Goal: Task Accomplishment & Management: Use online tool/utility

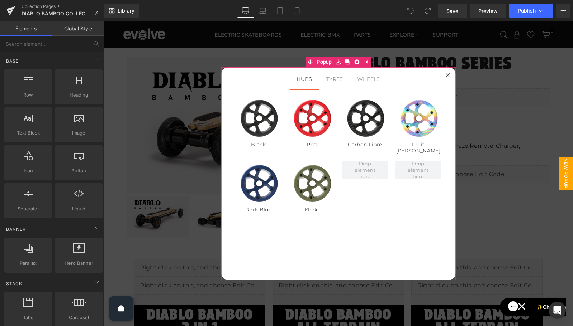
click at [448, 74] on icon at bounding box center [447, 75] width 4 height 4
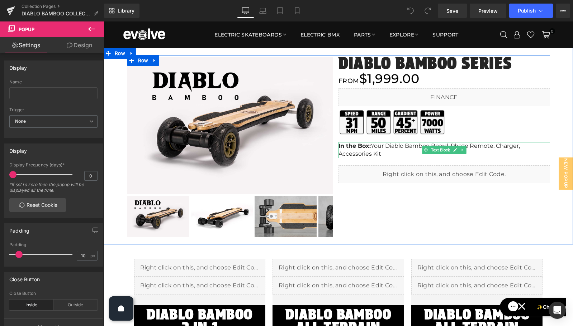
click at [381, 153] on p "In the Box: Your Diablo Bamboo Board, Phaze Remote, Charger, Accessories Kit" at bounding box center [443, 150] width 211 height 16
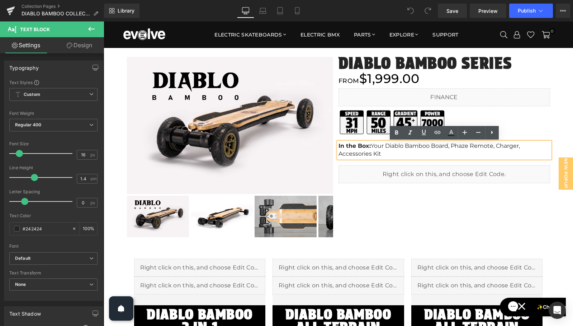
click at [564, 124] on div "Image Image Image Image Image Image Image" at bounding box center [338, 146] width 469 height 197
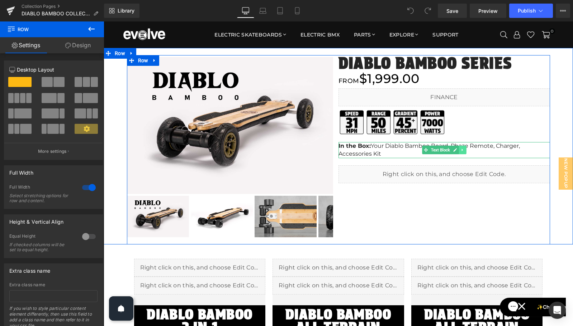
click at [466, 151] on link at bounding box center [462, 150] width 8 height 9
click at [458, 151] on icon at bounding box center [459, 150] width 4 height 4
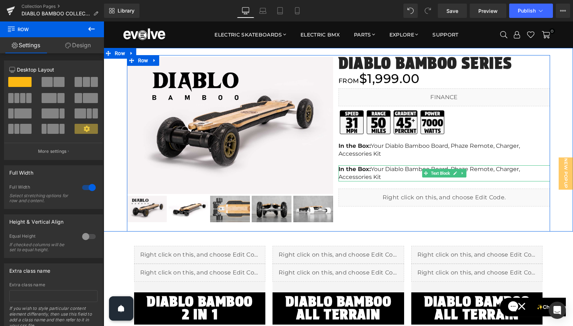
click at [389, 172] on span "Your Diablo Bamboo Board, Phaze Remote, Charger, Accessories Kit" at bounding box center [428, 173] width 181 height 15
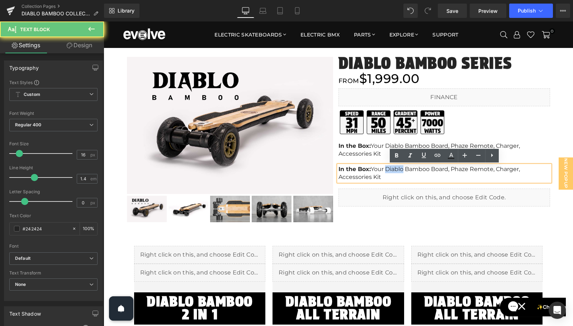
click at [389, 172] on span "Your Diablo Bamboo Board, Phaze Remote, Charger, Accessories Kit" at bounding box center [428, 173] width 181 height 15
click at [385, 176] on p "In the Box: Your Diablo Bamboo Board, Phaze Remote, Charger, Accessories Kit" at bounding box center [443, 174] width 211 height 16
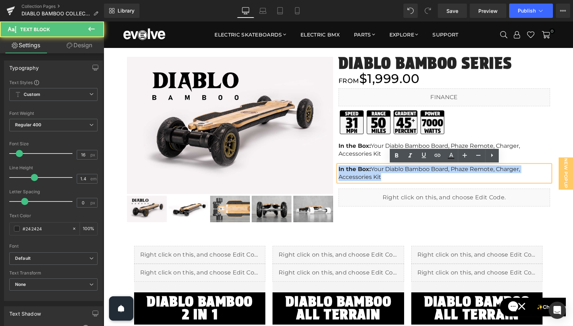
drag, startPoint x: 385, startPoint y: 176, endPoint x: 335, endPoint y: 168, distance: 50.1
click at [335, 168] on div "Image Image Image Image Image Image Image" at bounding box center [338, 143] width 423 height 177
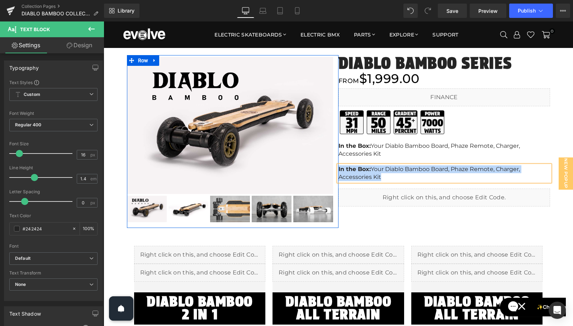
paste div
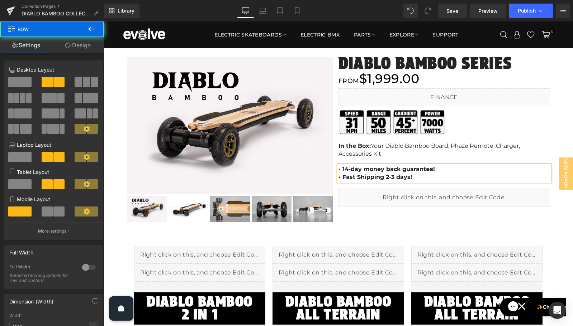
click at [371, 220] on div "Image Image Image Image Image Image Image" at bounding box center [338, 143] width 423 height 177
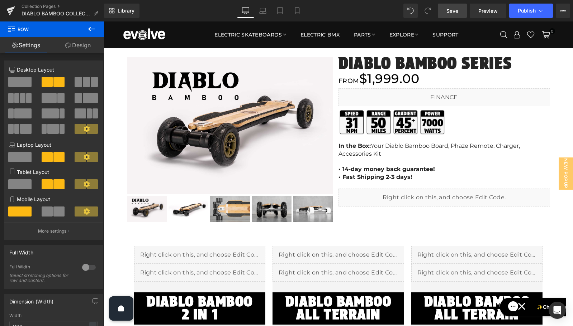
click at [453, 13] on span "Save" at bounding box center [452, 11] width 12 height 8
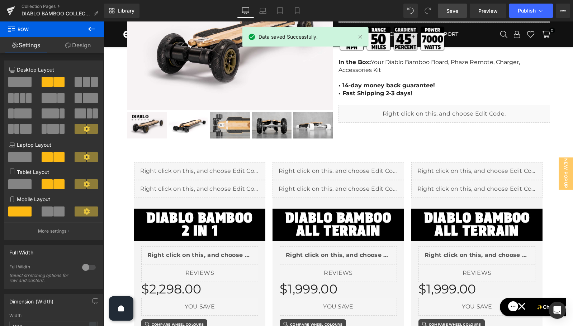
scroll to position [74, 0]
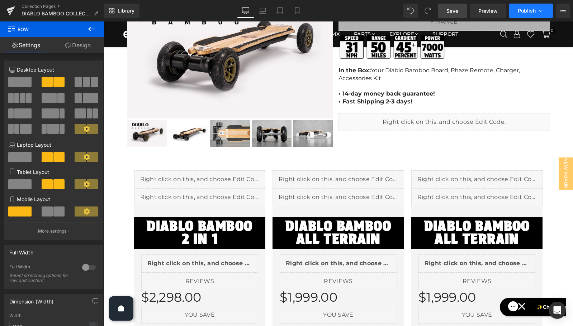
click at [527, 10] on span "Publish" at bounding box center [526, 11] width 18 height 6
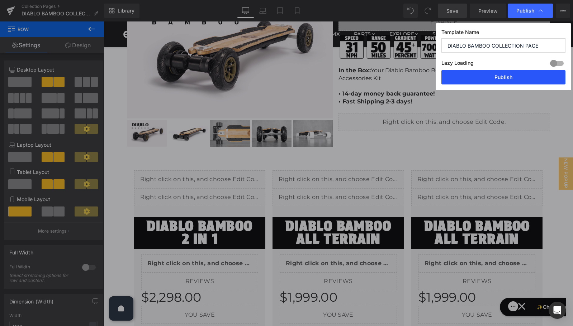
click at [509, 76] on button "Publish" at bounding box center [503, 77] width 124 height 14
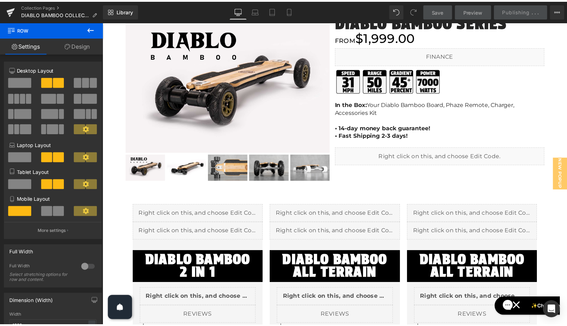
scroll to position [0, 0]
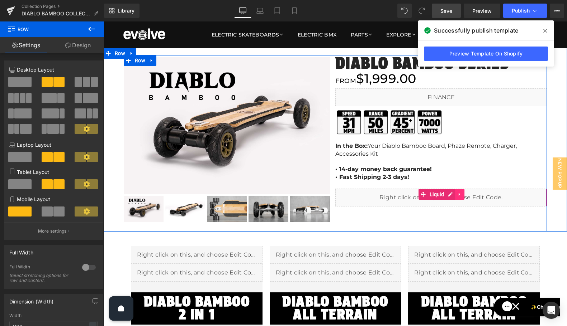
click at [459, 194] on icon at bounding box center [458, 194] width 1 height 3
click at [462, 195] on icon at bounding box center [464, 194] width 5 height 5
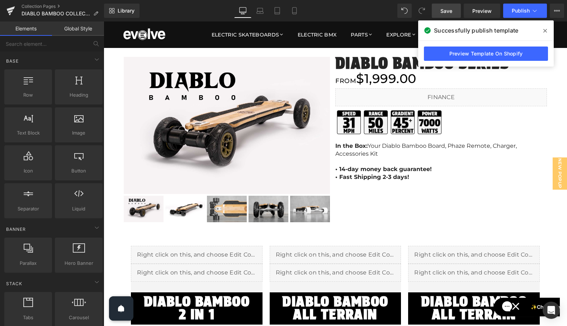
click at [445, 10] on span "Save" at bounding box center [446, 11] width 12 height 8
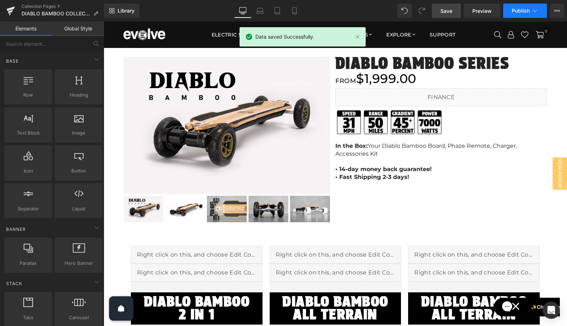
click at [517, 10] on span "Publish" at bounding box center [520, 11] width 18 height 6
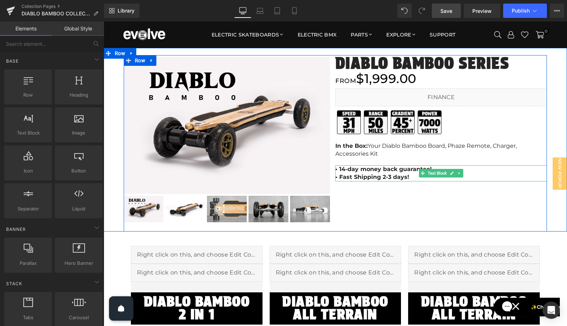
click at [392, 177] on b "• Fast Shipping 2-3 days!" at bounding box center [372, 177] width 74 height 7
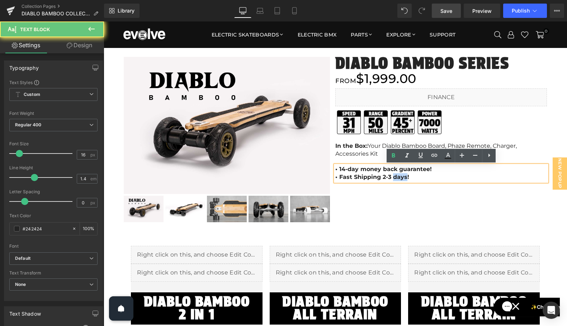
click at [392, 177] on b "• Fast Shipping 2-3 days!" at bounding box center [372, 177] width 74 height 7
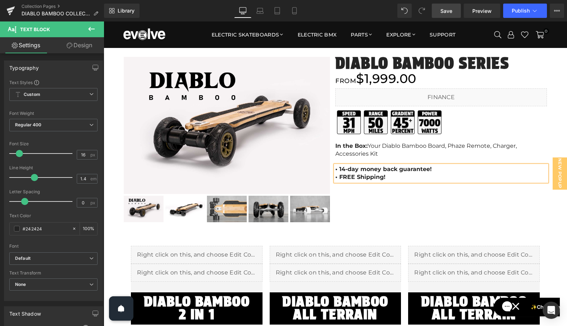
click at [446, 12] on span "Save" at bounding box center [446, 11] width 12 height 8
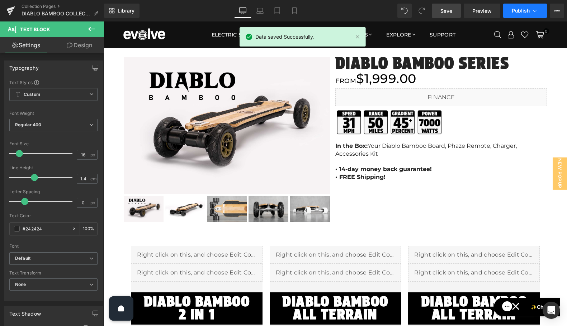
click at [521, 11] on span "Publish" at bounding box center [520, 11] width 18 height 6
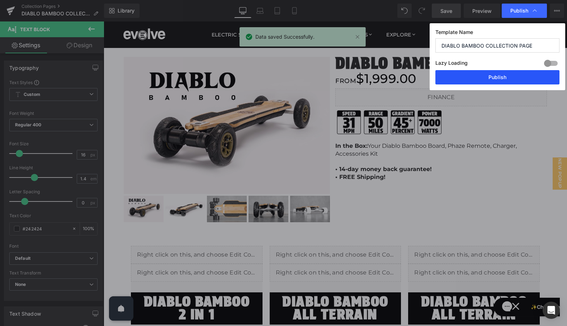
click at [503, 76] on button "Publish" at bounding box center [497, 77] width 124 height 14
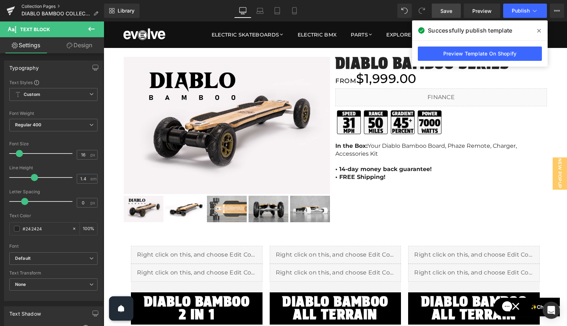
click at [35, 6] on link "Collection Pages" at bounding box center [63, 7] width 82 height 6
